Goal: Check status

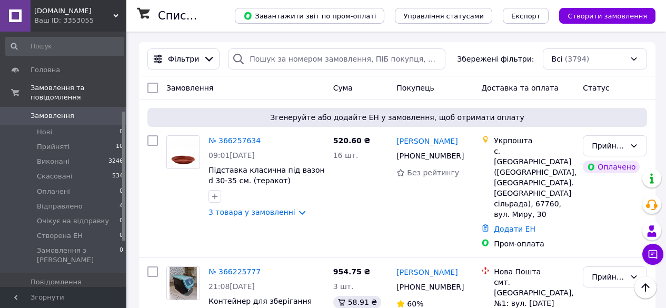
drag, startPoint x: 0, startPoint y: 0, endPoint x: 45, endPoint y: 230, distance: 234.5
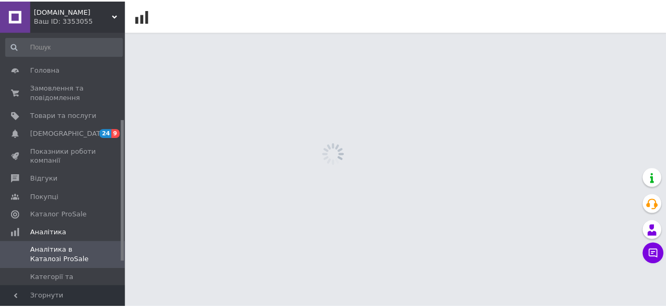
scroll to position [158, 0]
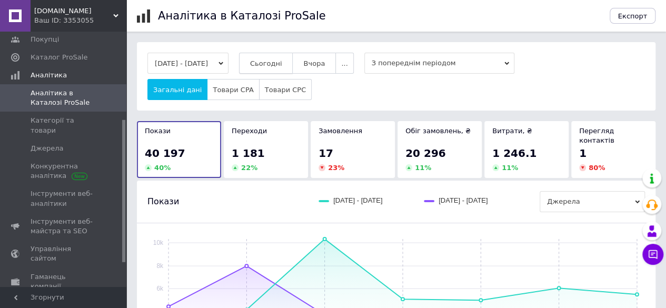
click at [282, 54] on button "Сьогодні" at bounding box center [266, 63] width 54 height 21
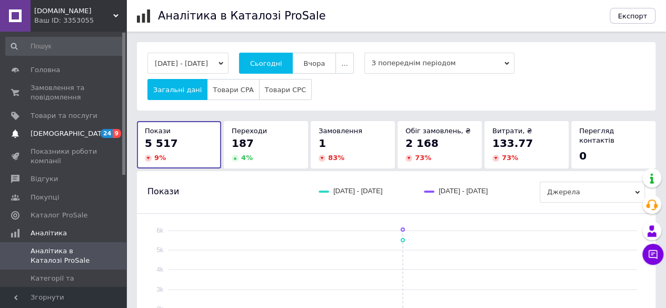
click at [47, 134] on span "[DEMOGRAPHIC_DATA]" at bounding box center [70, 133] width 78 height 9
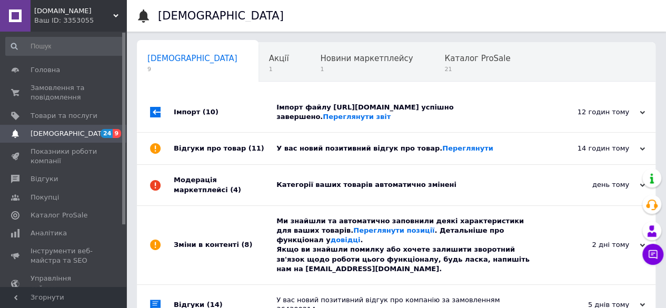
scroll to position [0, 3]
click at [443, 150] on link "Переглянути" at bounding box center [468, 148] width 51 height 8
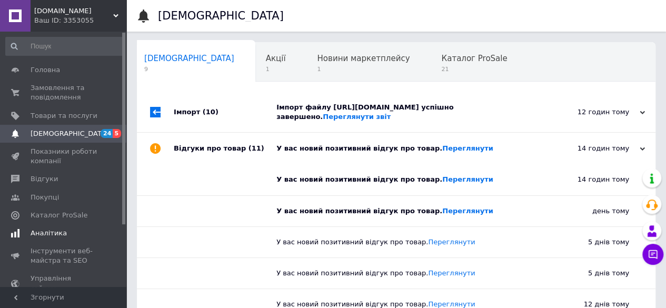
click at [45, 230] on span "Аналітика" at bounding box center [49, 233] width 36 height 9
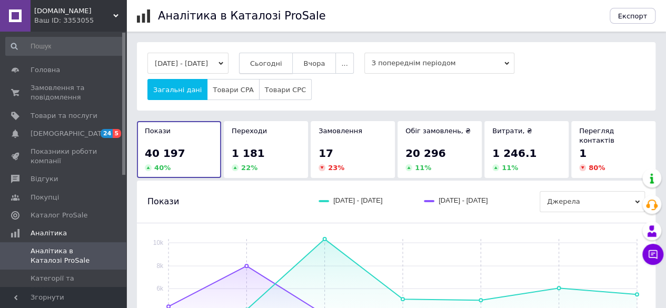
click at [276, 62] on span "Сьогодні" at bounding box center [266, 64] width 32 height 8
